Goal: Task Accomplishment & Management: Use online tool/utility

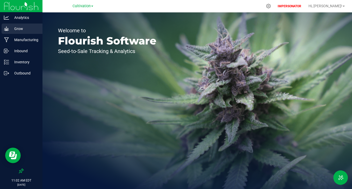
click at [32, 26] on p "Grow" at bounding box center [24, 29] width 31 height 6
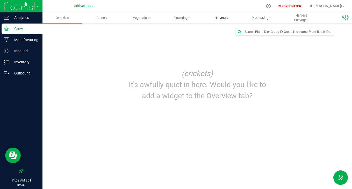
click at [220, 19] on span "Harvest" at bounding box center [221, 18] width 39 height 5
click at [221, 30] on span "Harvests" at bounding box center [216, 31] width 29 height 4
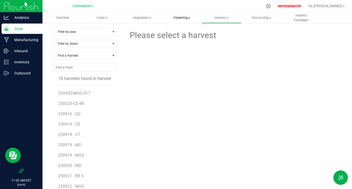
click at [183, 16] on span "Flowering" at bounding box center [181, 18] width 39 height 5
click at [182, 39] on span "Flowering groups" at bounding box center [183, 37] width 43 height 4
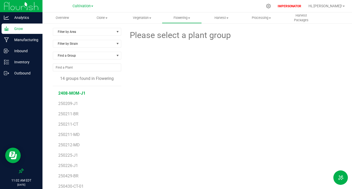
click at [60, 96] on span "2408-MOM-J1" at bounding box center [71, 93] width 27 height 5
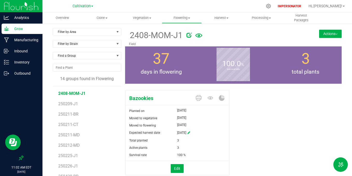
click at [334, 34] on button "Actions" at bounding box center [330, 34] width 23 height 8
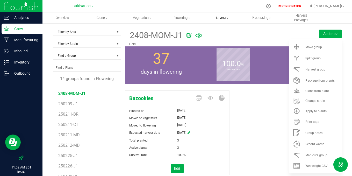
click at [229, 20] on uib-tab-heading "Harvest Harvests Harvested plants" at bounding box center [221, 18] width 39 height 10
click at [217, 30] on span "Harvests" at bounding box center [216, 31] width 29 height 4
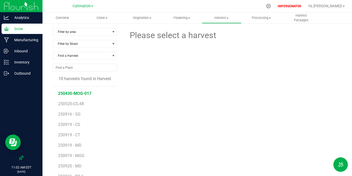
click at [78, 95] on span "250430-MOG-017" at bounding box center [74, 93] width 33 height 5
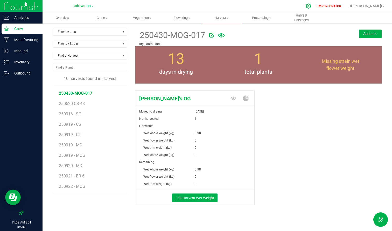
click at [312, 5] on div at bounding box center [308, 5] width 7 height 5
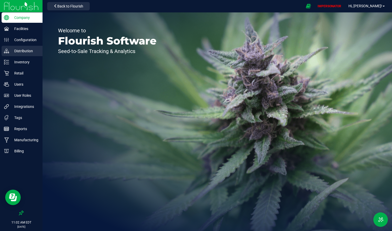
click at [22, 50] on p "Distribution" at bounding box center [24, 51] width 31 height 6
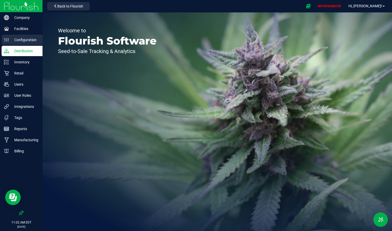
click at [30, 40] on p "Configuration" at bounding box center [24, 40] width 31 height 6
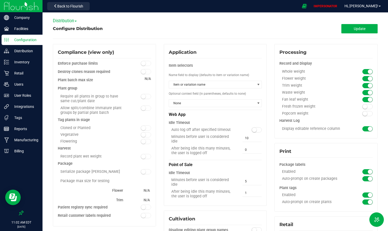
click at [73, 21] on span "Distribution" at bounding box center [65, 20] width 24 height 5
click at [69, 29] on link "Cultivation" at bounding box center [73, 29] width 41 height 7
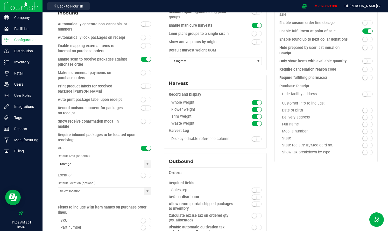
scroll to position [227, 0]
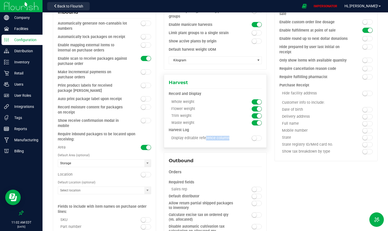
drag, startPoint x: 176, startPoint y: 139, endPoint x: 253, endPoint y: 139, distance: 76.7
click at [253, 136] on div "Display editable reference column" at bounding box center [215, 136] width 93 height 0
click at [253, 139] on small at bounding box center [254, 138] width 5 height 5
click at [257, 137] on small at bounding box center [259, 138] width 5 height 5
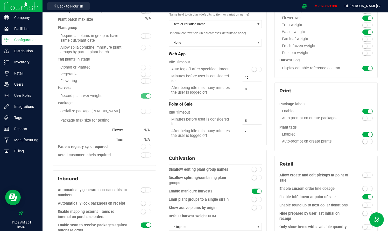
scroll to position [0, 0]
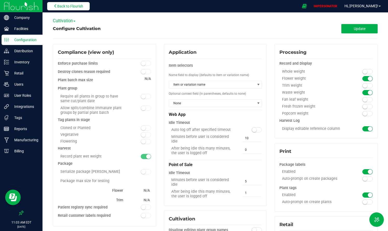
click at [62, 7] on span "Back to Flourish" at bounding box center [70, 6] width 26 height 4
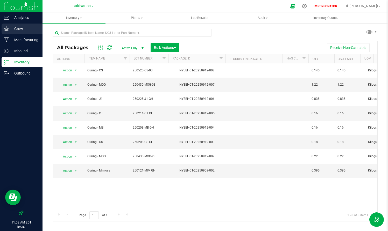
click at [21, 27] on p "Grow" at bounding box center [24, 29] width 31 height 6
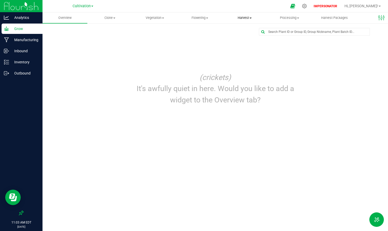
click at [240, 17] on span "Harvest" at bounding box center [244, 18] width 44 height 5
click at [239, 33] on span "Harvests" at bounding box center [236, 31] width 29 height 4
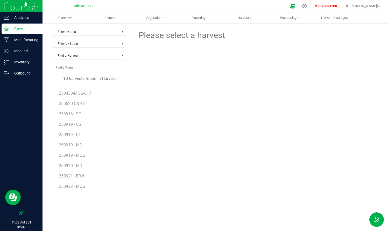
click at [66, 97] on li "250520-CS-48" at bounding box center [90, 102] width 63 height 10
click at [72, 89] on li "250430-MOG-017" at bounding box center [90, 91] width 63 height 10
click at [72, 93] on span "250430-MOG-017" at bounding box center [75, 93] width 33 height 5
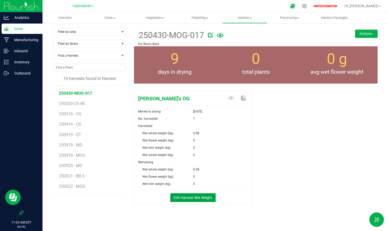
click at [197, 198] on button "Edit Harvest Wet Weight" at bounding box center [192, 198] width 45 height 9
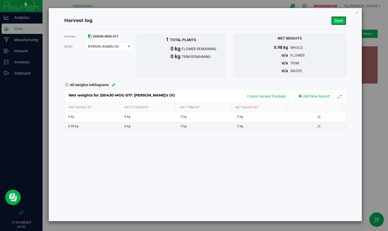
click at [340, 21] on link "Done" at bounding box center [338, 20] width 15 height 9
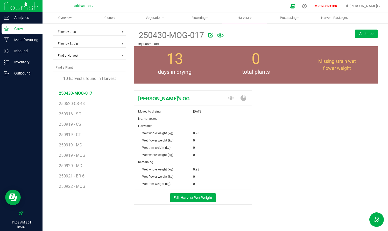
click at [361, 34] on button "Actions" at bounding box center [366, 34] width 23 height 8
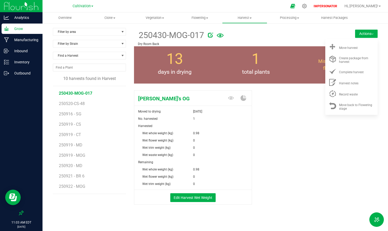
click at [75, 107] on li "250916 - SG" at bounding box center [90, 112] width 63 height 10
click at [76, 103] on span "250520-CS-48" at bounding box center [72, 103] width 27 height 5
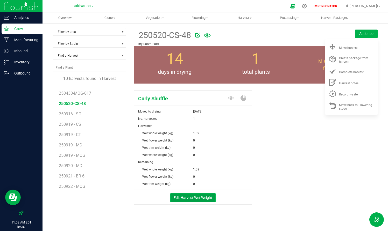
click at [191, 200] on button "Edit Harvest Wet Weight" at bounding box center [192, 198] width 45 height 9
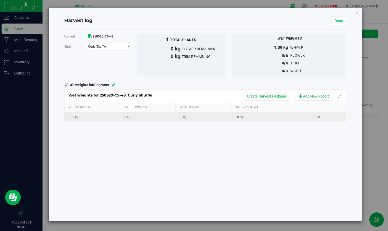
click at [132, 115] on div "0 kg" at bounding box center [150, 117] width 52 height 5
click at [336, 18] on link "Done" at bounding box center [338, 20] width 15 height 9
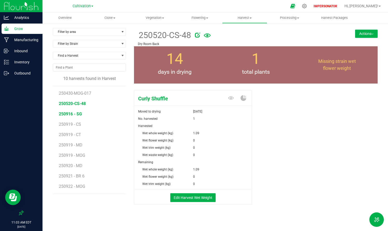
click at [72, 116] on span "250916 - SG" at bounding box center [70, 114] width 23 height 5
click at [72, 123] on span "250919 - CS" at bounding box center [70, 124] width 23 height 5
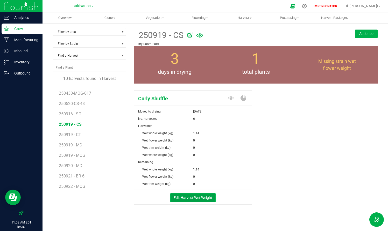
click at [192, 197] on button "Edit Harvest Wet Weight" at bounding box center [192, 198] width 45 height 9
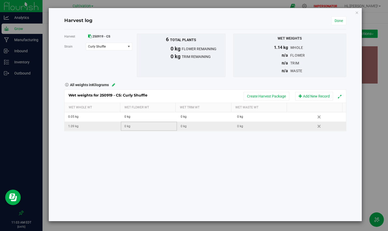
click at [139, 125] on div "0 kg" at bounding box center [150, 126] width 52 height 5
click at [152, 155] on div "Harvest 250919 - CS [GEOGRAPHIC_DATA] Curly Shuffle Select strain Curly Shuffle…" at bounding box center [205, 126] width 282 height 192
click at [340, 22] on link "Done" at bounding box center [338, 20] width 15 height 9
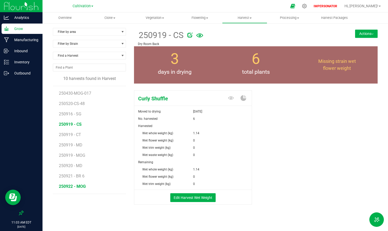
click at [66, 188] on span "250922 - MOG" at bounding box center [72, 186] width 27 height 5
click at [202, 18] on span "Flowering" at bounding box center [199, 18] width 44 height 5
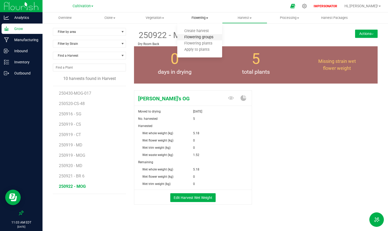
click at [199, 38] on span "Flowering groups" at bounding box center [198, 37] width 43 height 4
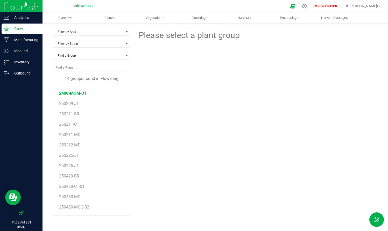
click at [73, 95] on span "2408-MOM-J1" at bounding box center [72, 93] width 27 height 5
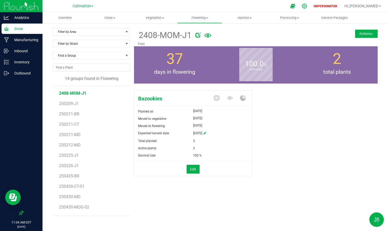
click at [307, 6] on icon at bounding box center [304, 6] width 5 height 5
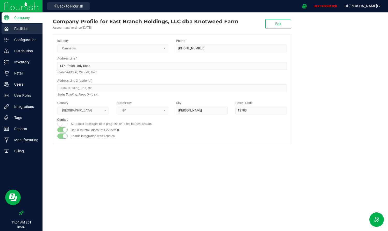
click at [24, 30] on p "Facilities" at bounding box center [24, 29] width 31 height 6
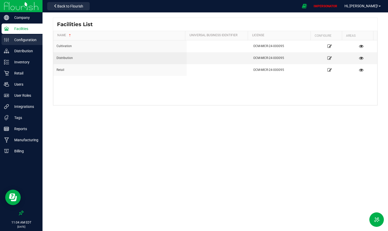
click at [23, 41] on p "Configuration" at bounding box center [24, 40] width 31 height 6
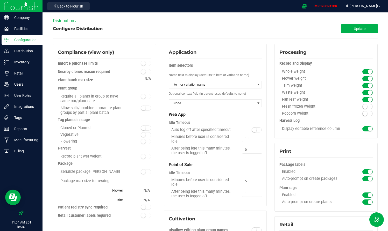
click at [69, 19] on span "Distribution" at bounding box center [65, 20] width 24 height 5
click at [71, 30] on link "Cultivation" at bounding box center [73, 29] width 41 height 7
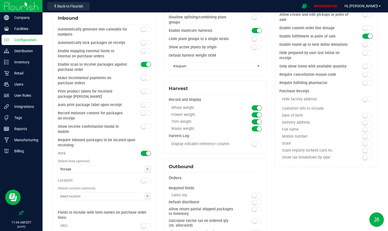
scroll to position [222, 0]
drag, startPoint x: 172, startPoint y: 143, endPoint x: 217, endPoint y: 142, distance: 44.8
click at [217, 143] on div "Display editable reference column" at bounding box center [204, 143] width 70 height 5
click at [217, 142] on div "Display editable reference column" at bounding box center [204, 143] width 70 height 5
drag, startPoint x: 171, startPoint y: 143, endPoint x: 229, endPoint y: 143, distance: 58.3
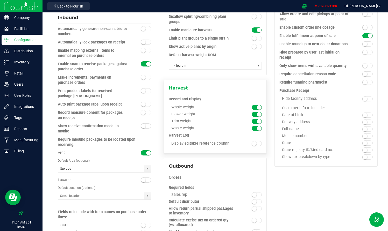
click at [229, 143] on div "Display editable reference column" at bounding box center [204, 143] width 70 height 5
click at [82, 5] on span "Back to Flourish" at bounding box center [70, 6] width 26 height 4
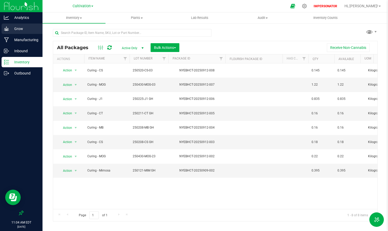
click at [18, 32] on p "Grow" at bounding box center [24, 29] width 31 height 6
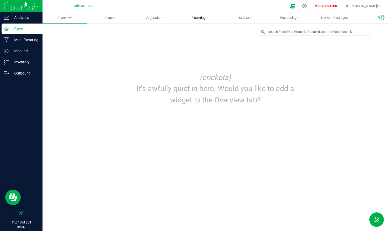
click at [199, 16] on span "Flowering" at bounding box center [199, 18] width 44 height 5
click at [197, 37] on span "Flowering groups" at bounding box center [198, 37] width 43 height 4
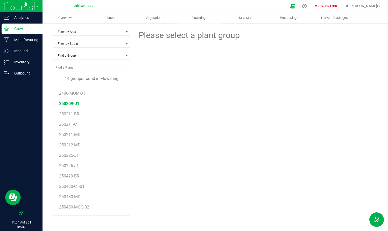
click at [68, 104] on span "250209-J1" at bounding box center [69, 103] width 20 height 5
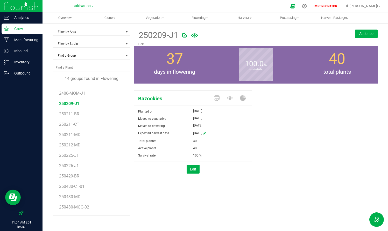
click at [368, 31] on button "Actions" at bounding box center [366, 34] width 23 height 8
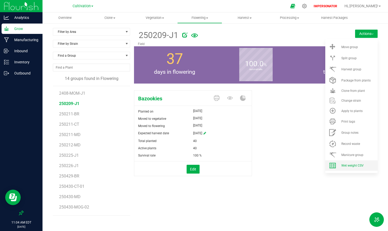
click at [351, 167] on span "Wet weight CSV" at bounding box center [352, 166] width 22 height 4
